Goal: Task Accomplishment & Management: Manage account settings

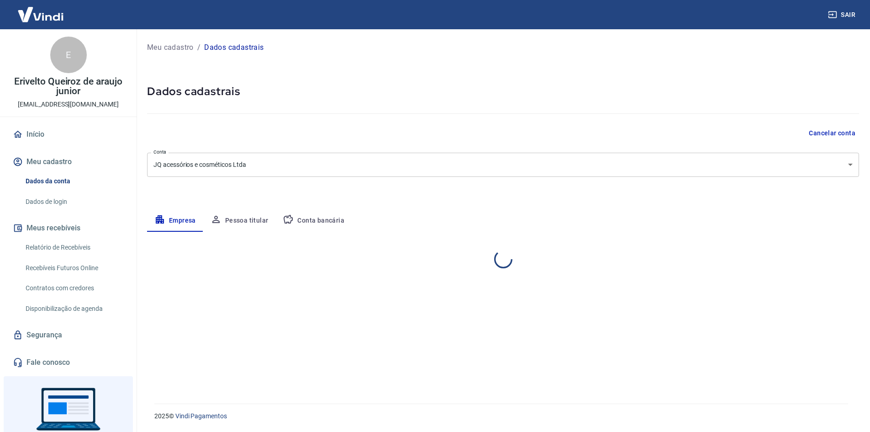
select select "SP"
select select "business"
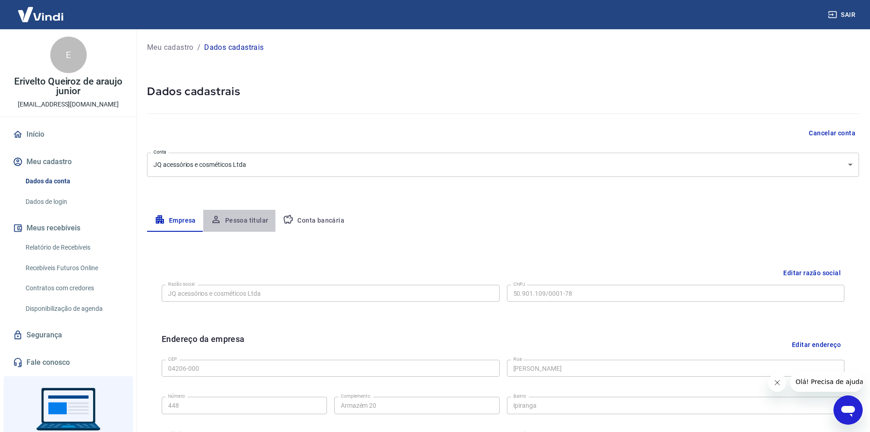
click at [259, 215] on button "Pessoa titular" at bounding box center [239, 221] width 73 height 22
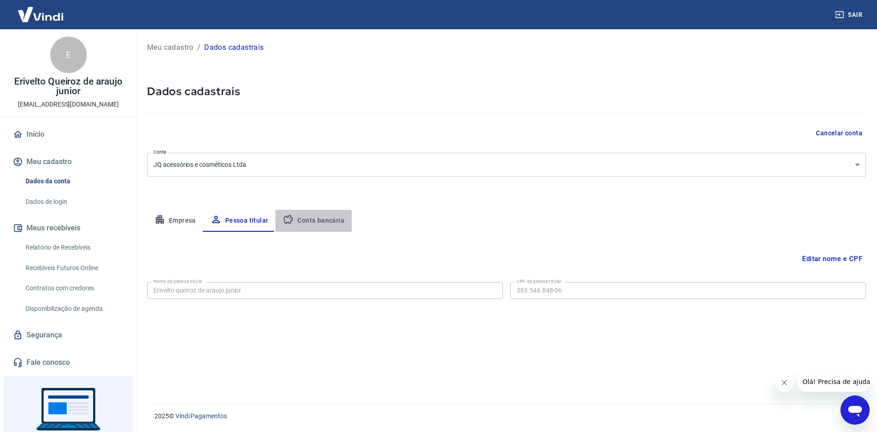
click at [310, 227] on button "Conta bancária" at bounding box center [313, 221] width 76 height 22
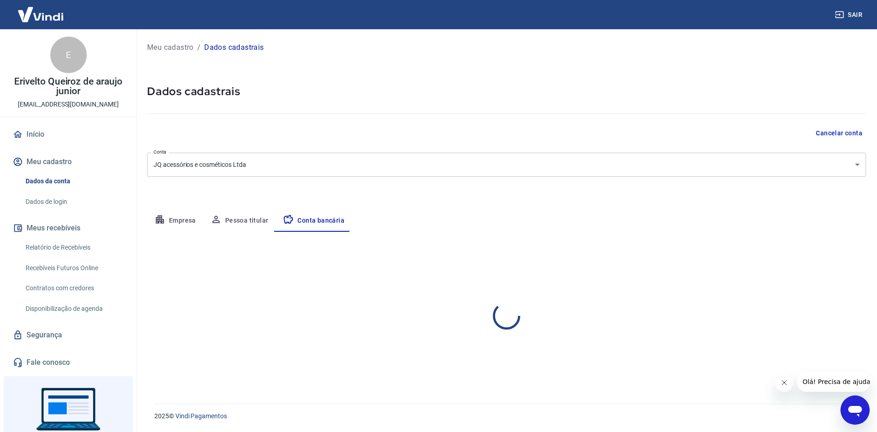
select select "1"
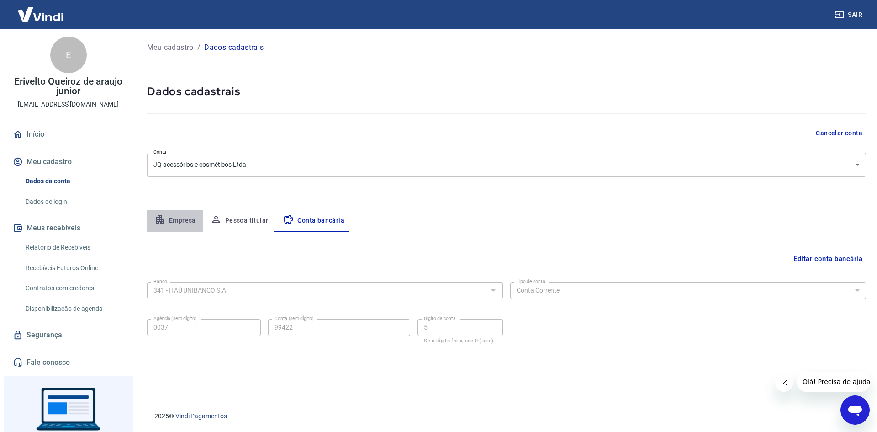
click at [179, 220] on button "Empresa" at bounding box center [175, 221] width 56 height 22
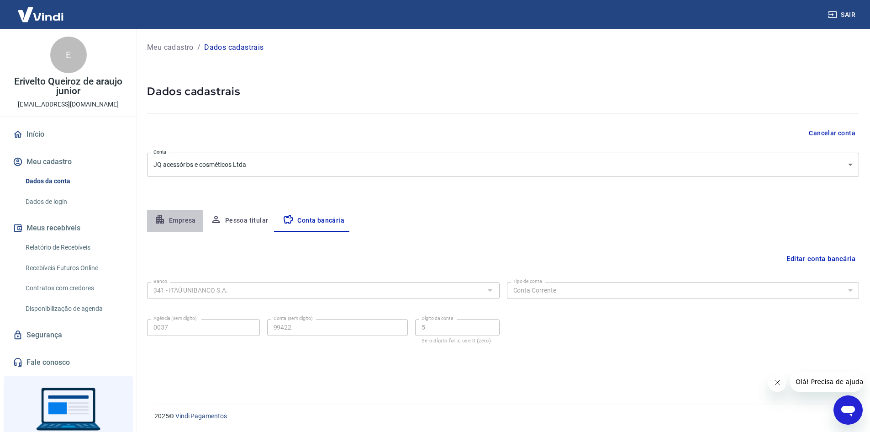
select select "SP"
select select "business"
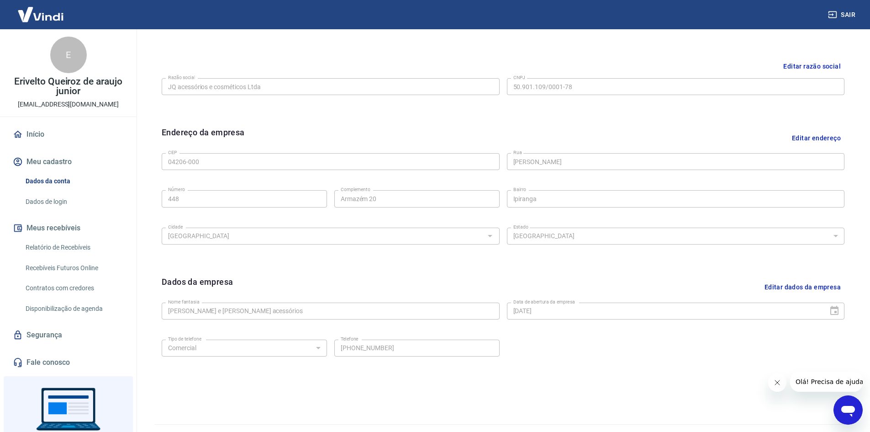
scroll to position [227, 0]
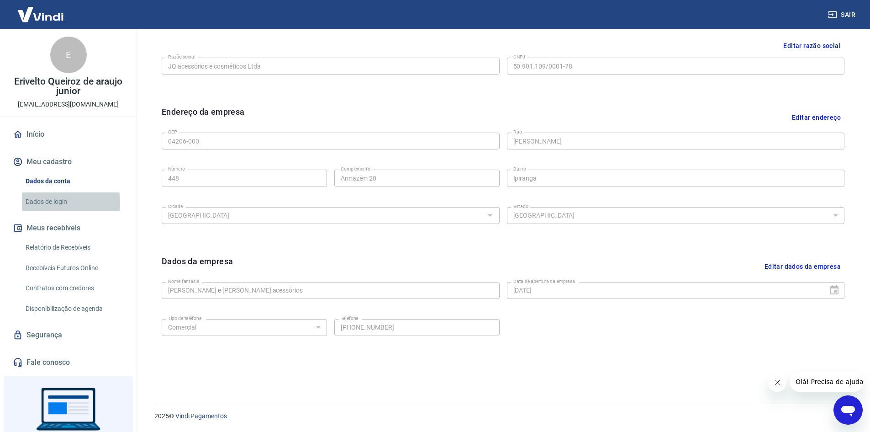
click at [50, 202] on link "Dados de login" at bounding box center [74, 201] width 104 height 19
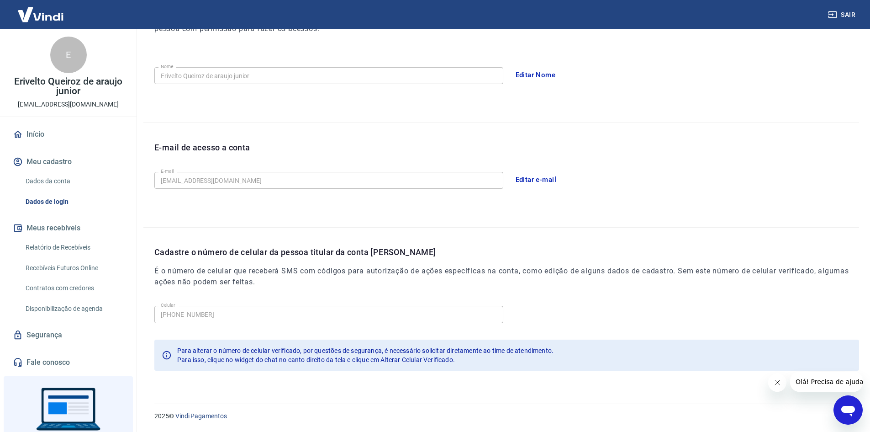
scroll to position [153, 0]
click at [540, 178] on button "Editar e-mail" at bounding box center [536, 179] width 51 height 19
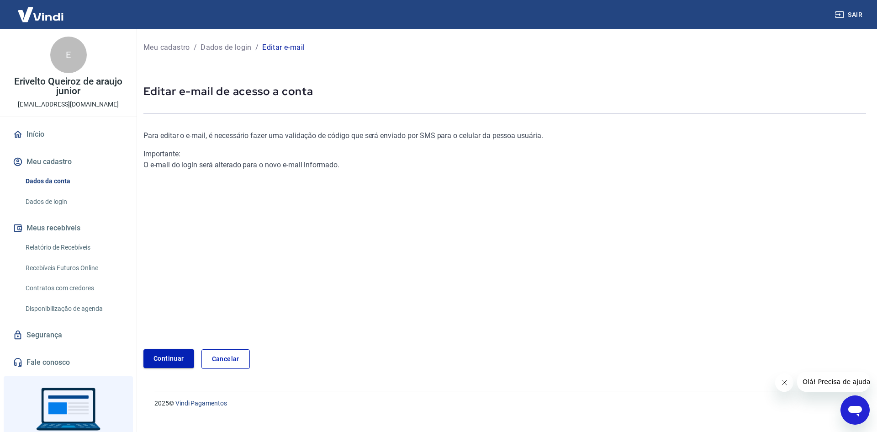
click at [180, 355] on link "Continuar" at bounding box center [168, 358] width 51 height 19
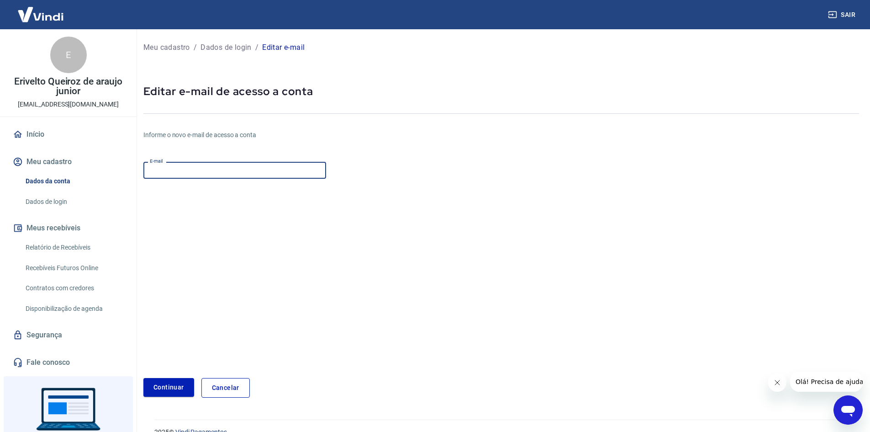
click at [203, 167] on input "E-mail" at bounding box center [234, 170] width 183 height 17
click at [360, 128] on div "Informe o novo e-mail de acesso a conta E-mail E-mail Continuar Cancelar" at bounding box center [381, 257] width 477 height 282
click at [177, 178] on input "E-mail" at bounding box center [234, 170] width 183 height 17
type input "[EMAIL_ADDRESS][DOMAIN_NAME]"
click at [182, 386] on button "Continuar" at bounding box center [168, 387] width 51 height 19
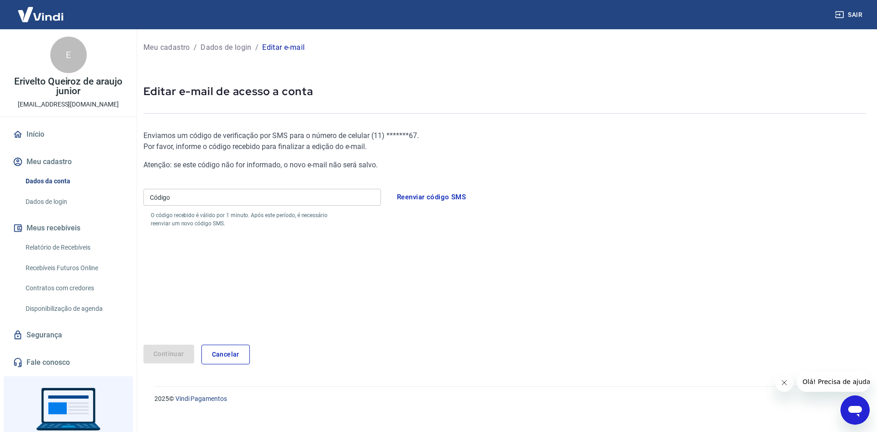
click at [189, 195] on input "Código" at bounding box center [261, 197] width 237 height 17
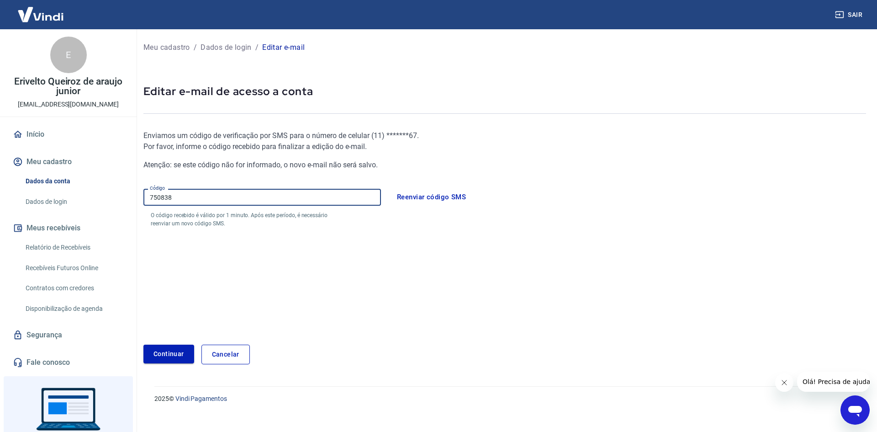
type input "750838"
click at [150, 352] on button "Continuar" at bounding box center [168, 353] width 51 height 19
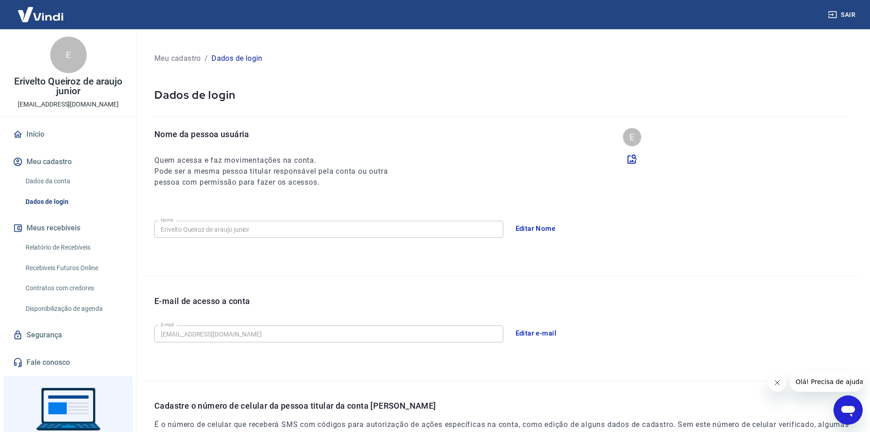
click at [40, 9] on img at bounding box center [40, 14] width 59 height 28
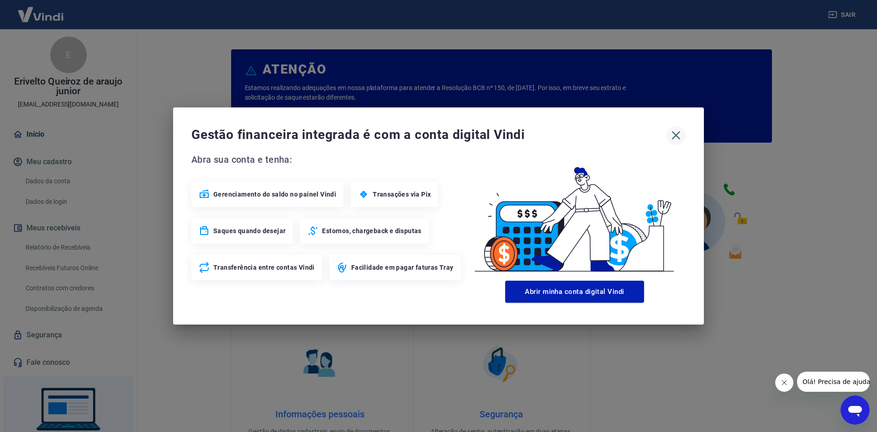
click at [669, 139] on icon "button" at bounding box center [676, 135] width 15 height 15
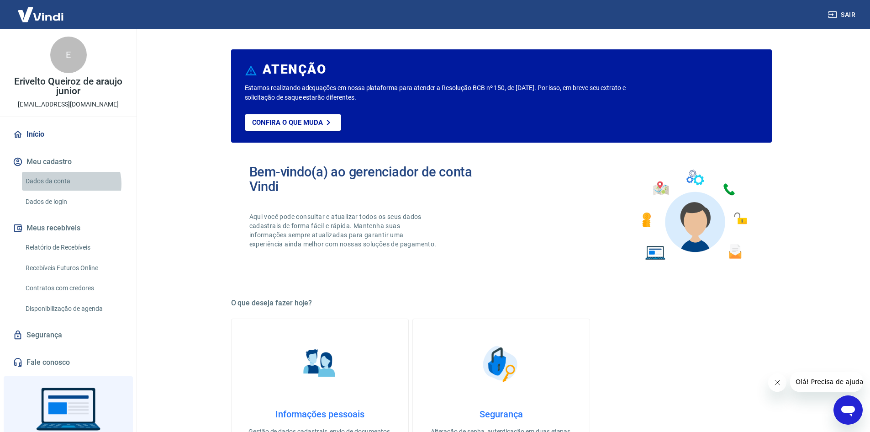
click at [71, 184] on link "Dados da conta" at bounding box center [74, 181] width 104 height 19
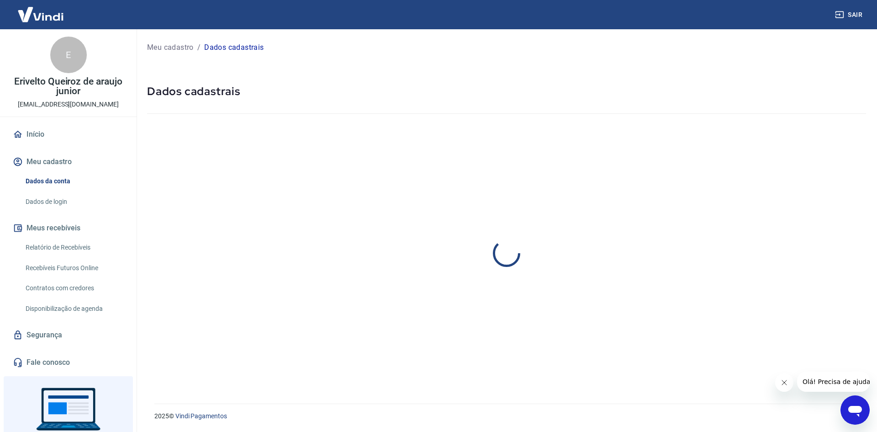
select select "SP"
select select "business"
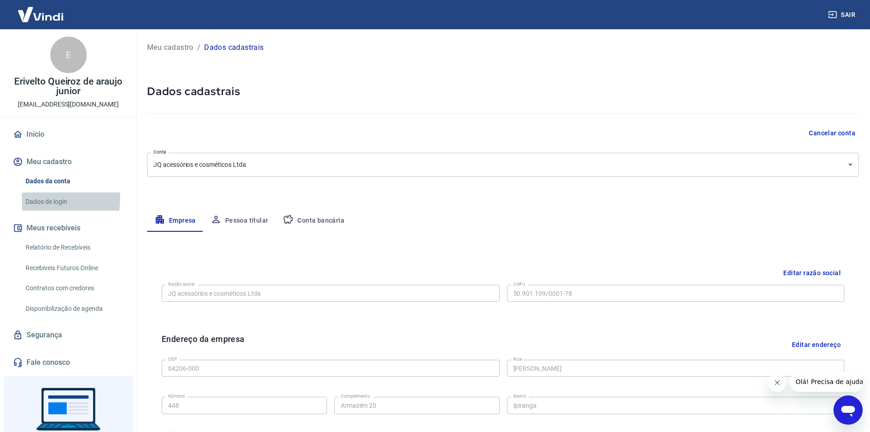
click at [42, 198] on link "Dados de login" at bounding box center [74, 201] width 104 height 19
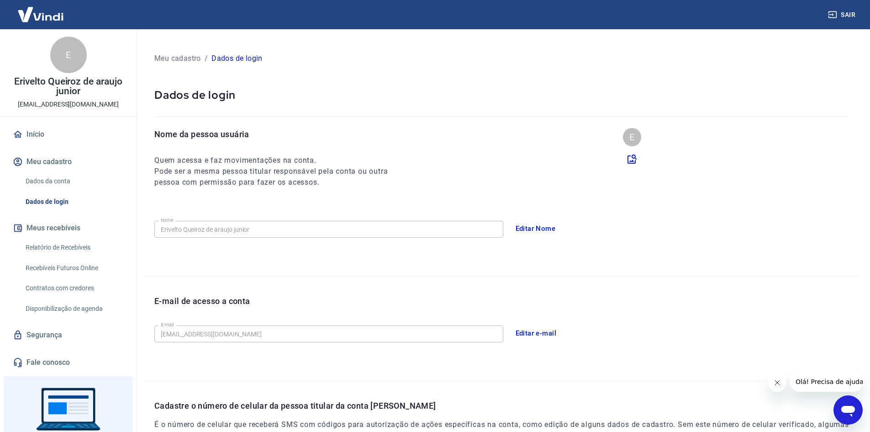
click at [60, 333] on link "Segurança" at bounding box center [68, 335] width 115 height 20
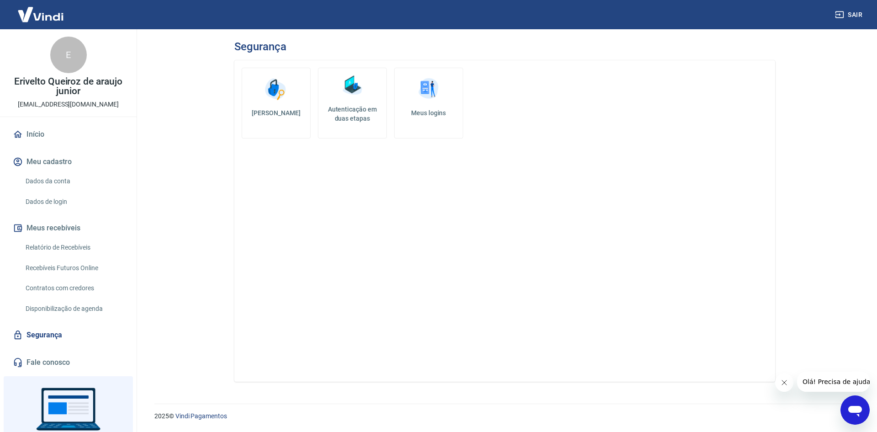
click at [293, 98] on link "[PERSON_NAME]" at bounding box center [276, 103] width 69 height 71
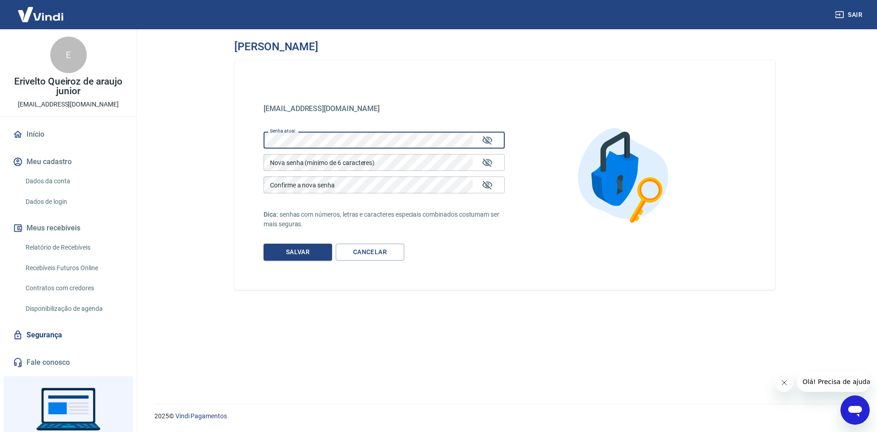
click at [346, 173] on form "Senha atual Senha atual Nova senha (mínimo de 6 caracteres) Nova senha (mínimo …" at bounding box center [384, 194] width 241 height 132
click at [520, 243] on div "[EMAIL_ADDRESS][DOMAIN_NAME] [EMAIL_ADDRESS][DOMAIN_NAME] Senha atual Senha atu…" at bounding box center [504, 174] width 541 height 229
click at [488, 157] on icon "Mostrar/esconder senha" at bounding box center [487, 162] width 11 height 11
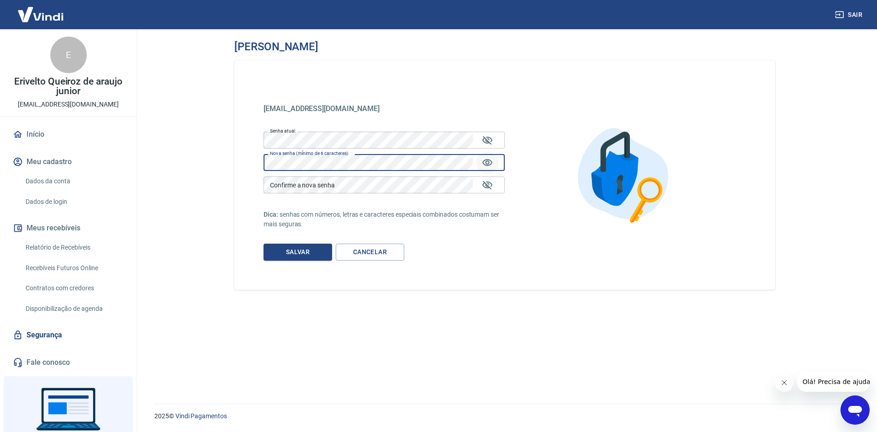
click at [265, 142] on form "Senha atual Senha atual Nova senha (mínimo de 6 caracteres) Nova senha (mínimo …" at bounding box center [384, 194] width 241 height 132
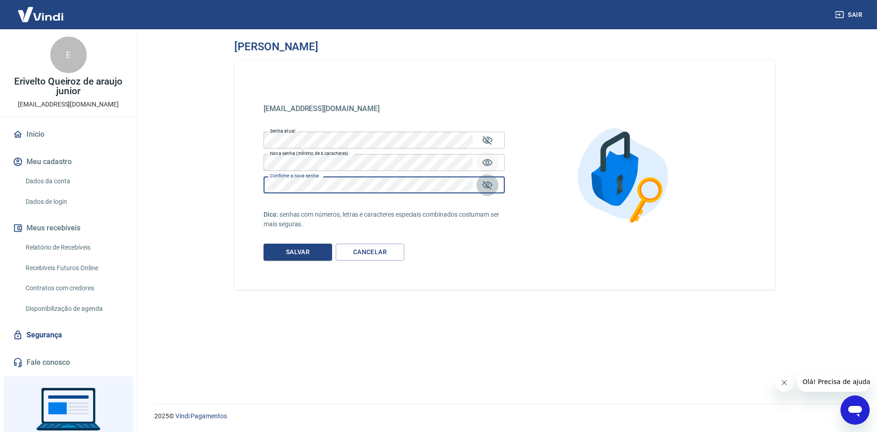
click at [489, 185] on icon "Mostrar/esconder senha" at bounding box center [487, 184] width 10 height 9
click at [303, 258] on button "Salvar" at bounding box center [298, 251] width 69 height 17
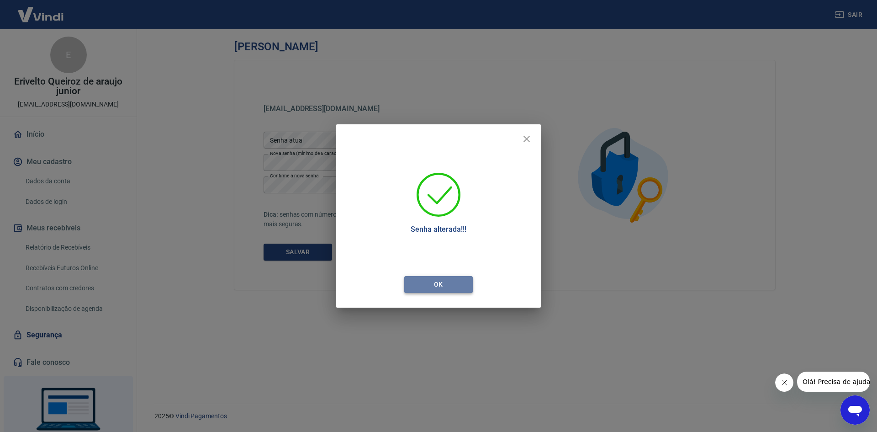
click at [445, 283] on button "Ok" at bounding box center [438, 284] width 69 height 17
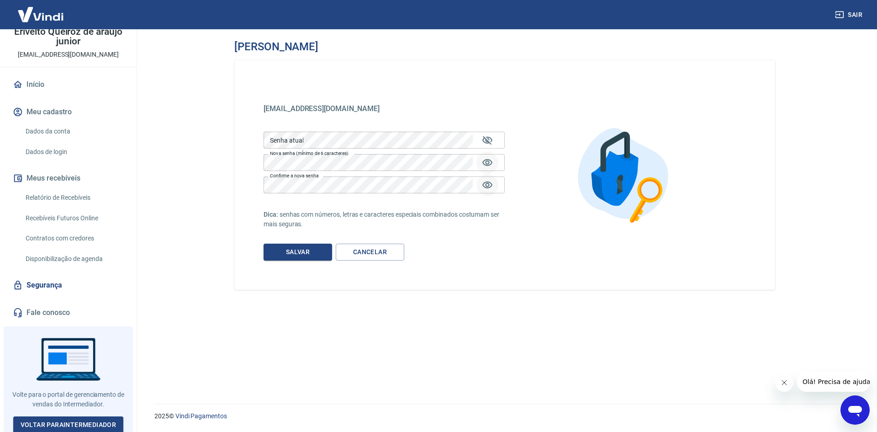
scroll to position [51, 0]
